Goal: Task Accomplishment & Management: Use online tool/utility

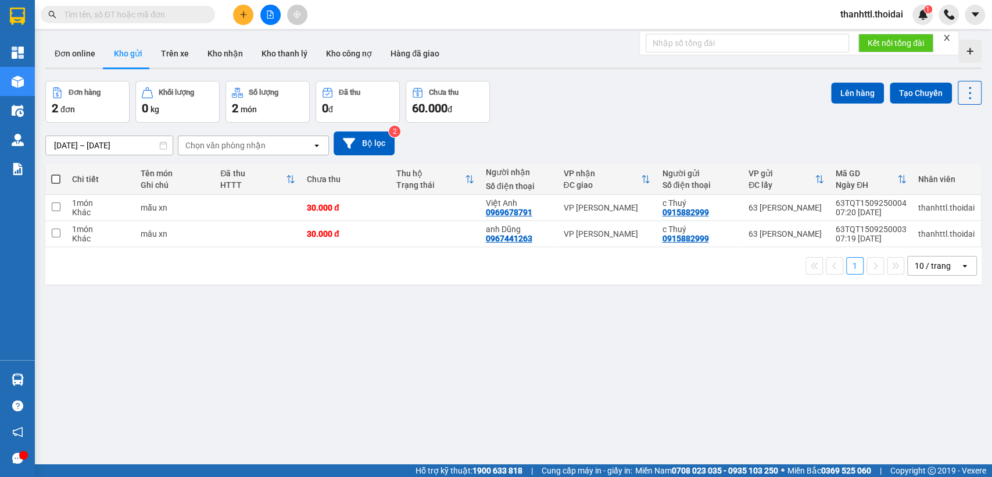
scroll to position [53, 0]
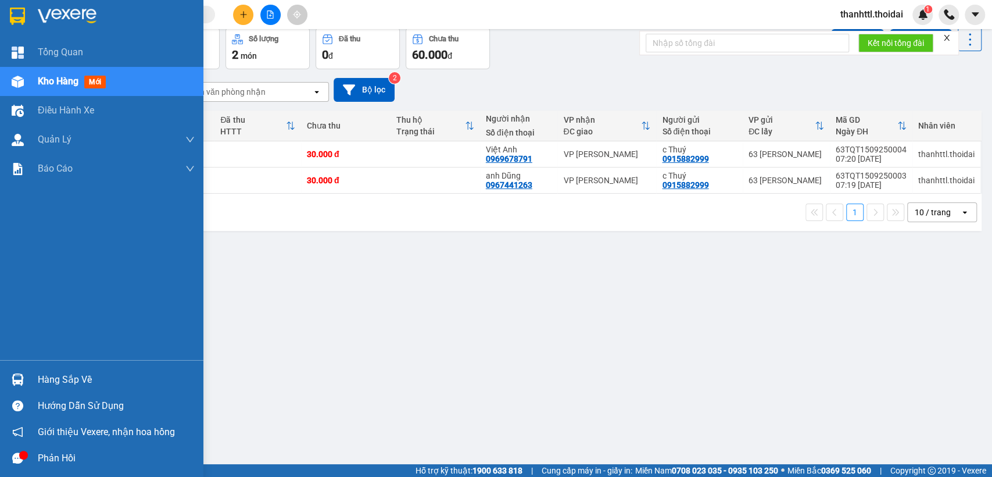
click at [84, 380] on div "Hàng sắp về" at bounding box center [116, 379] width 157 height 17
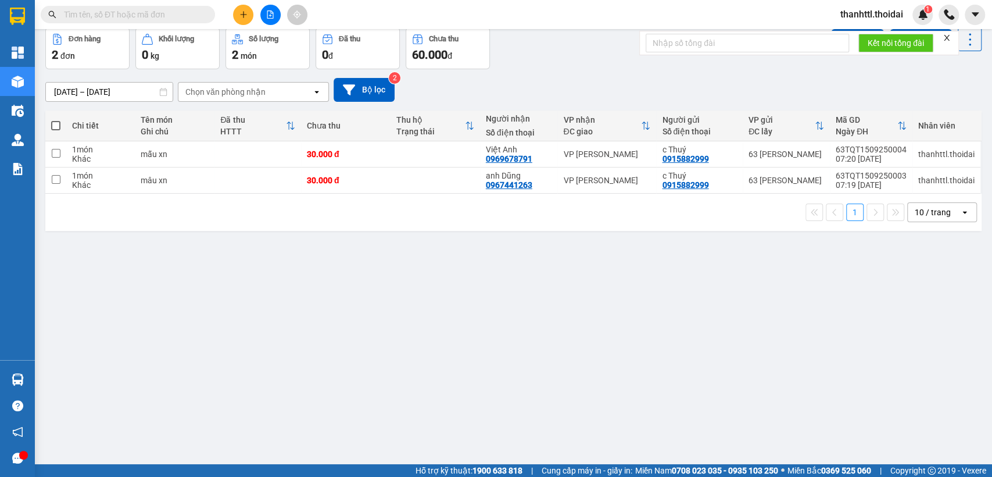
click at [818, 318] on section "Kết quả tìm kiếm ( 0 ) Bộ lọc No Data thanhttl.thoidai 1 Tổng Quan Kho hàng mới…" at bounding box center [496, 238] width 992 height 477
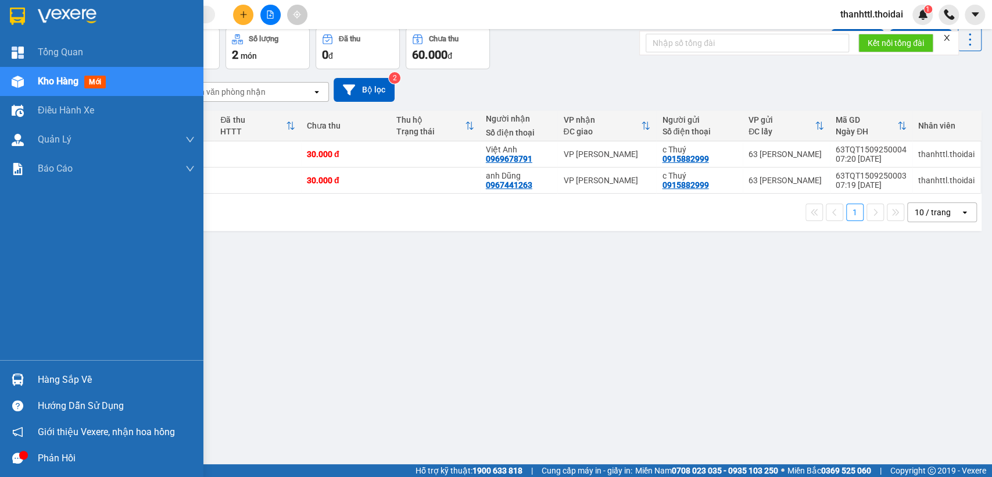
click at [58, 382] on div "Hàng sắp về" at bounding box center [116, 379] width 157 height 17
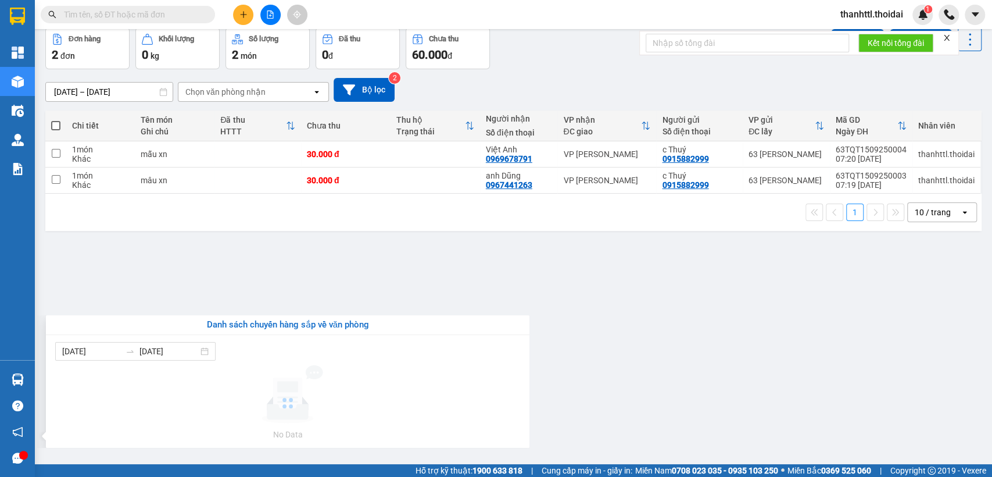
click at [649, 305] on section "Kết quả tìm kiếm ( 0 ) Bộ lọc No Data thanhttl.thoidai 1 Tổng Quan Kho hàng mới…" at bounding box center [496, 238] width 992 height 477
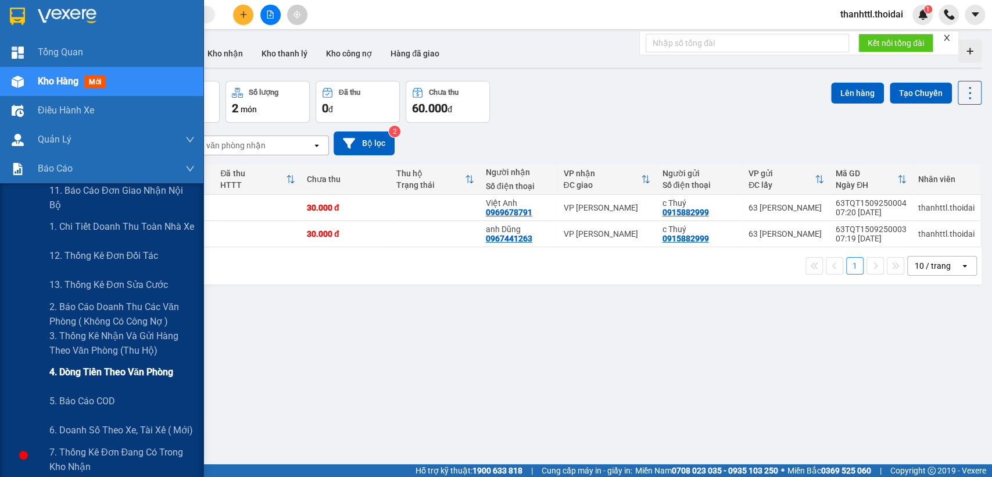
click at [101, 371] on span "4. Dòng tiền theo văn phòng" at bounding box center [111, 371] width 124 height 15
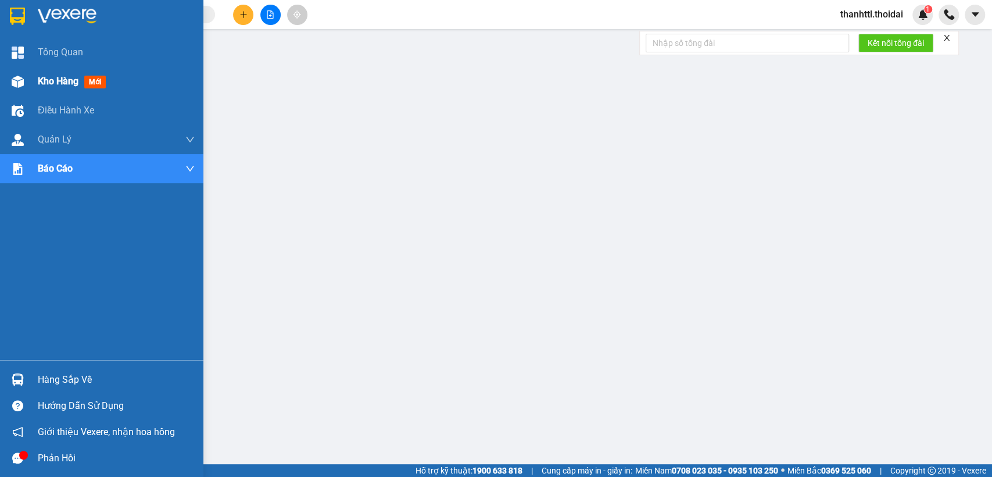
click at [57, 79] on span "Kho hàng" at bounding box center [58, 81] width 41 height 11
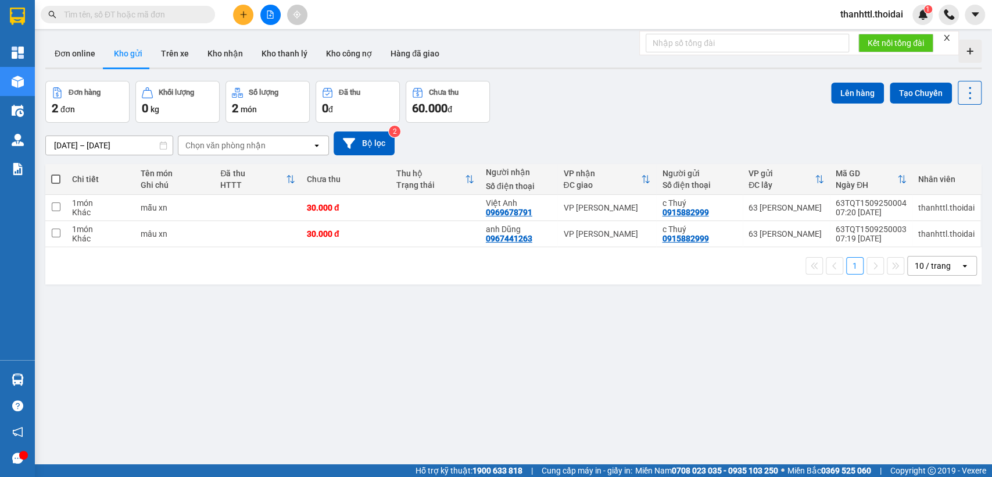
click at [590, 108] on div "Đơn hàng 2 đơn Khối lượng 0 kg Số lượng 2 món Đã thu 0 đ Chưa thu 60.000 đ Lên …" at bounding box center [513, 102] width 936 height 42
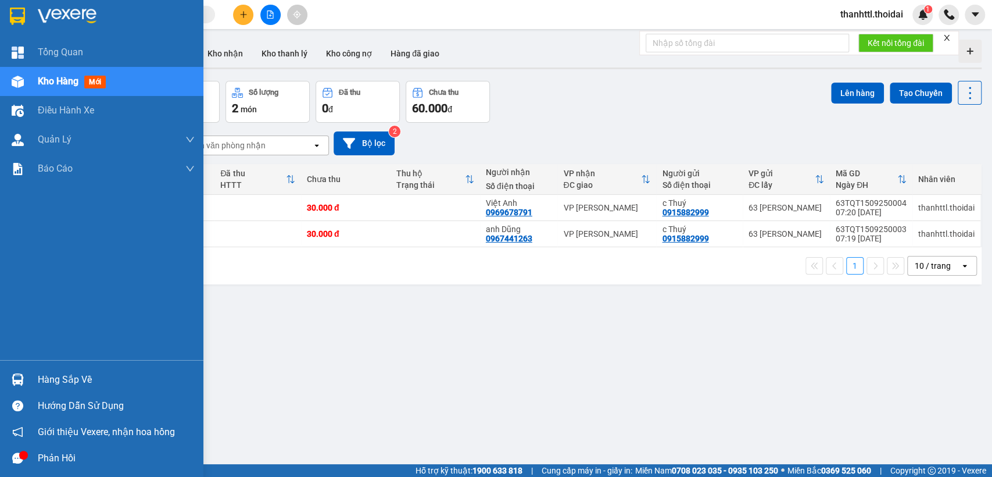
click at [57, 376] on div "Hàng sắp về" at bounding box center [116, 379] width 157 height 17
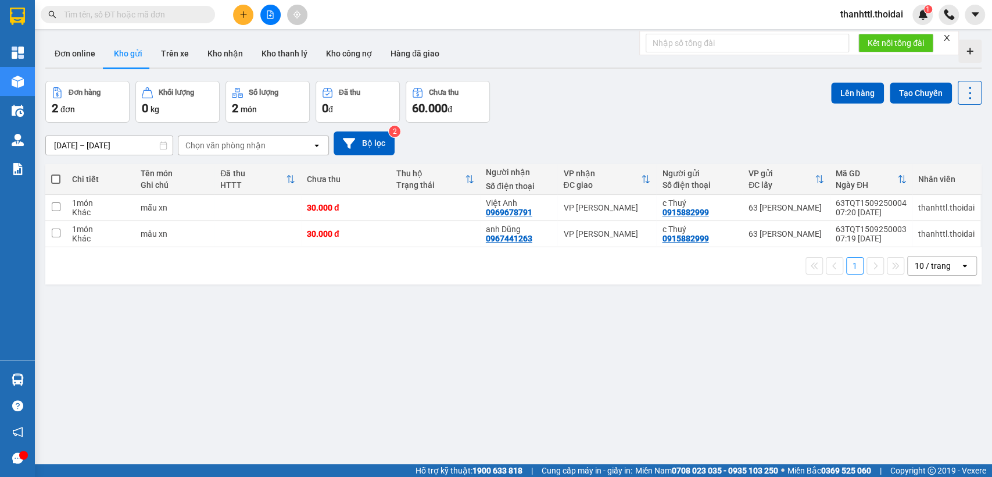
click at [670, 367] on section "Kết quả tìm kiếm ( 0 ) Bộ lọc No Data thanhttl.thoidai 1 Tổng Quan Kho hàng mới…" at bounding box center [496, 238] width 992 height 477
click at [53, 206] on input "checkbox" at bounding box center [56, 206] width 9 height 9
checkbox input "true"
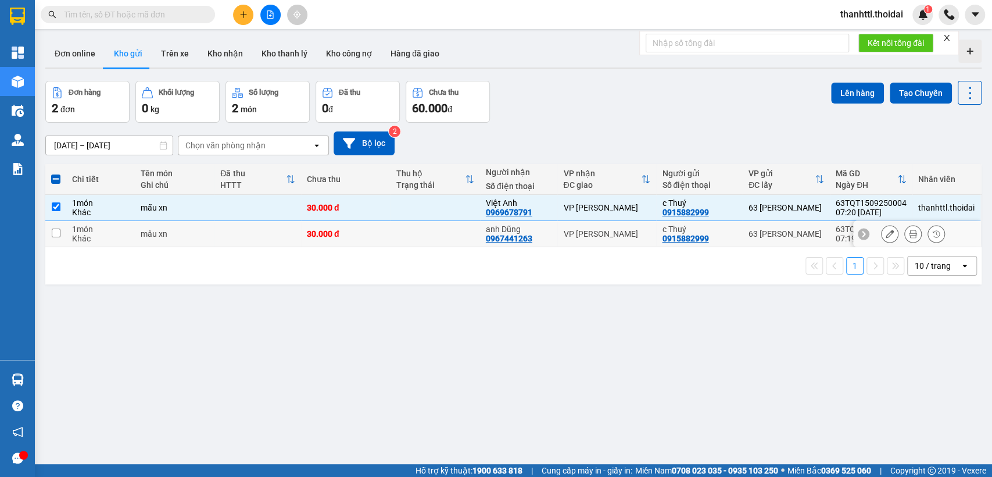
click at [56, 236] on input "checkbox" at bounding box center [56, 232] width 9 height 9
checkbox input "true"
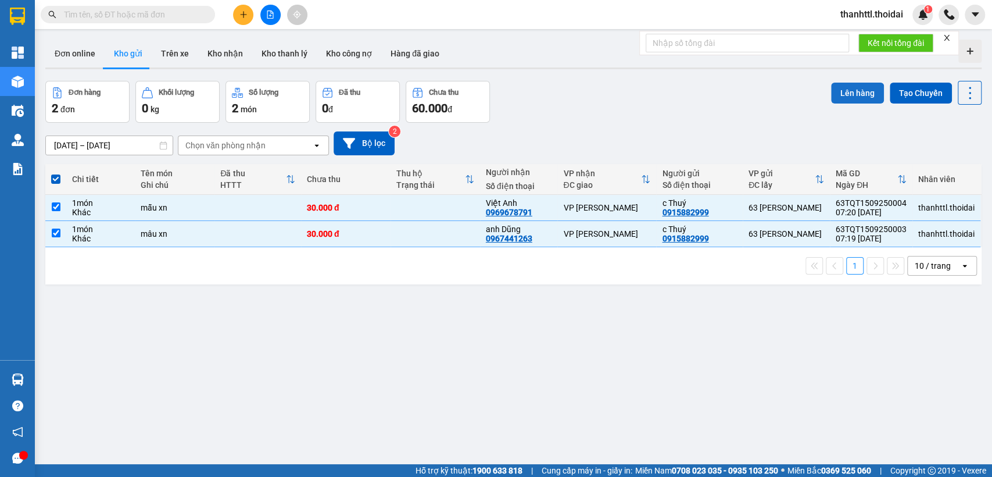
click at [850, 95] on button "Lên hàng" at bounding box center [857, 93] width 53 height 21
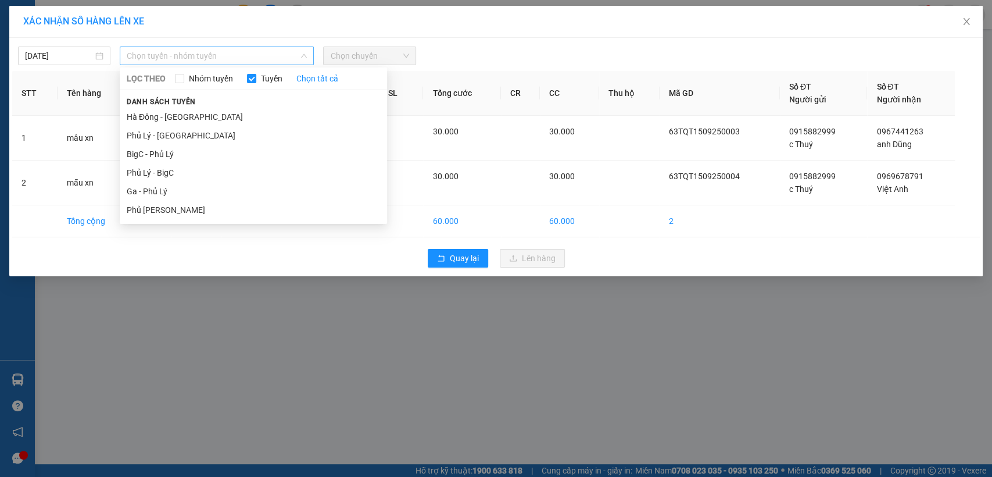
click at [251, 57] on span "Chọn tuyến - nhóm tuyến" at bounding box center [217, 55] width 180 height 17
click at [166, 174] on li "Phủ Lý - BigC" at bounding box center [253, 172] width 267 height 19
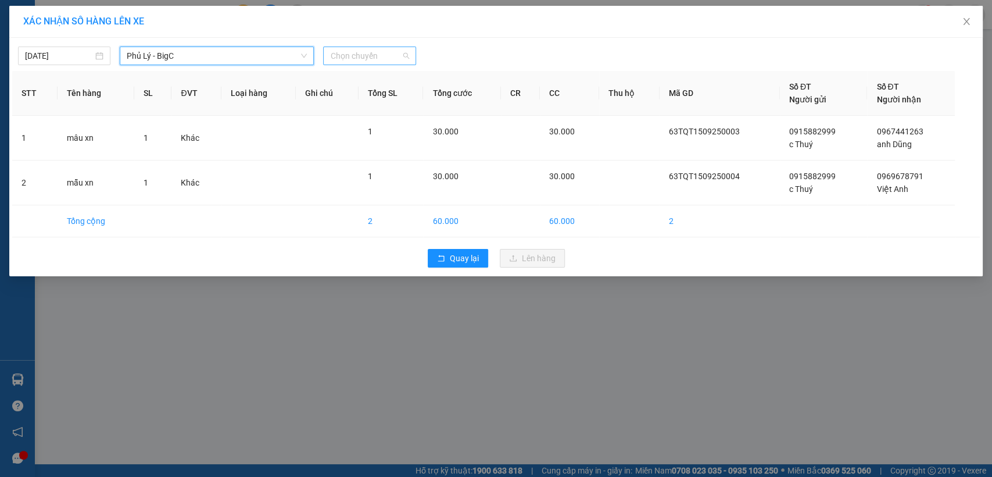
click at [381, 53] on span "Chọn chuyến" at bounding box center [369, 55] width 78 height 17
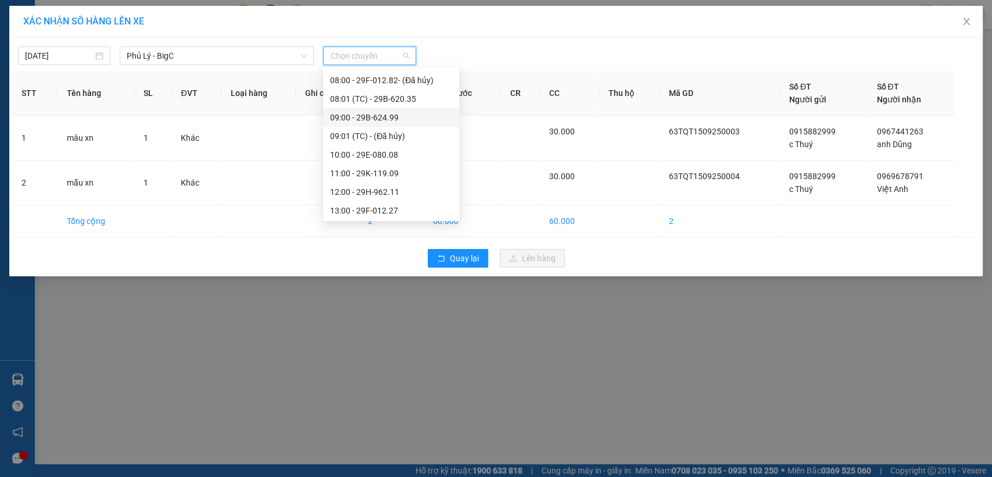
scroll to position [194, 0]
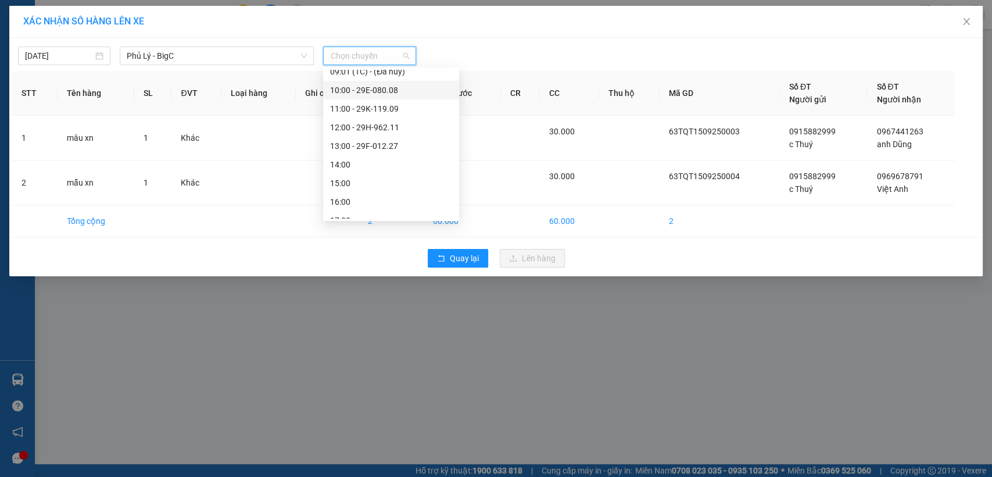
click at [367, 89] on div "10:00 - 29E-080.08" at bounding box center [391, 90] width 122 height 13
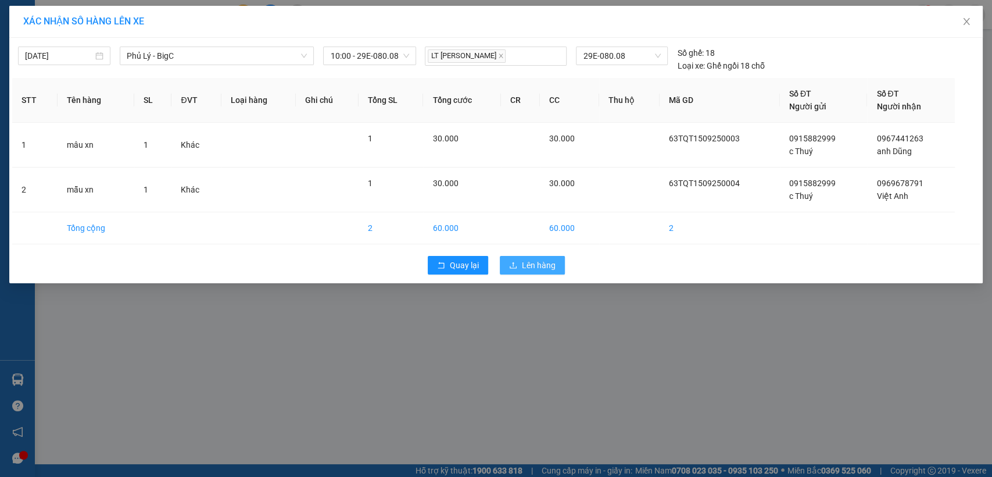
click at [532, 266] on span "Lên hàng" at bounding box center [539, 265] width 34 height 13
